Goal: Information Seeking & Learning: Understand process/instructions

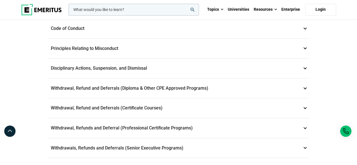
scroll to position [197, 0]
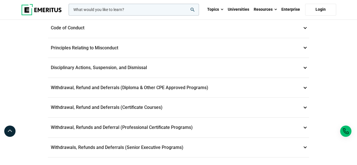
click at [136, 110] on p "Withdrawal, Refund and Deferrals (Certificate Courses) 7" at bounding box center [178, 108] width 261 height 20
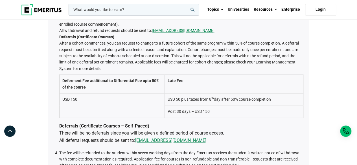
scroll to position [344, 0]
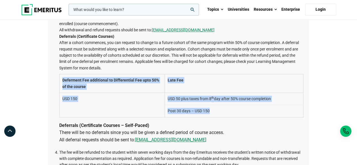
drag, startPoint x: 61, startPoint y: 78, endPoint x: 246, endPoint y: 111, distance: 187.3
click at [246, 111] on tbody "Deferment Fee additional to Differential Fee upto 50% of the course Late Fee US…" at bounding box center [181, 95] width 244 height 43
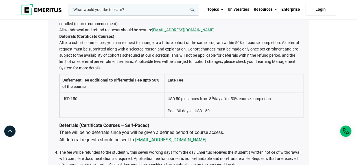
click at [195, 55] on li "If the student withdraws from the course for any reason other than those stated…" at bounding box center [181, 59] width 244 height 167
drag, startPoint x: 136, startPoint y: 60, endPoint x: 219, endPoint y: 64, distance: 83.3
click at [219, 64] on li "If the student withdraws from the course for any reason other than those stated…" at bounding box center [181, 59] width 244 height 167
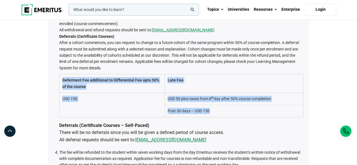
copy tbody "Deferment Fee additional to Differential Fee upto 50% of the course Late Fee US…"
drag, startPoint x: 61, startPoint y: 77, endPoint x: 262, endPoint y: 113, distance: 204.5
click at [262, 113] on tbody "Deferment Fee additional to Differential Fee upto 50% of the course Late Fee US…" at bounding box center [181, 95] width 244 height 43
